Goal: Find contact information: Find contact information

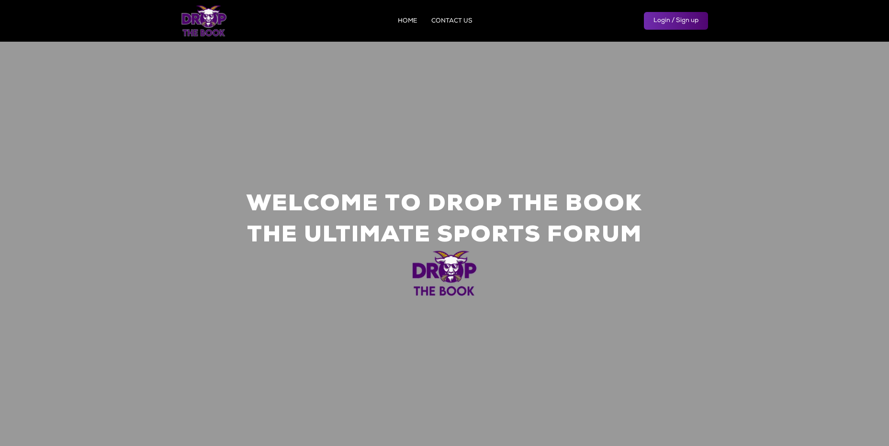
click at [405, 23] on link "HOME" at bounding box center [407, 21] width 19 height 6
click at [453, 23] on link "CONTACT US" at bounding box center [451, 21] width 41 height 6
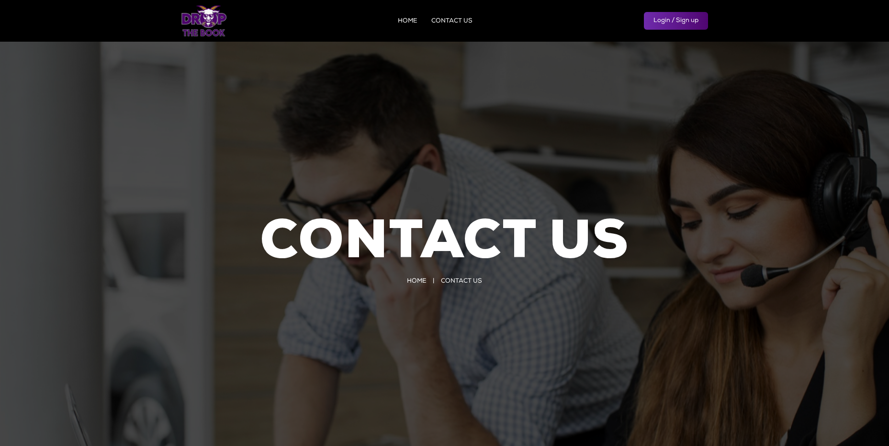
click at [412, 23] on link "HOME" at bounding box center [407, 21] width 19 height 6
